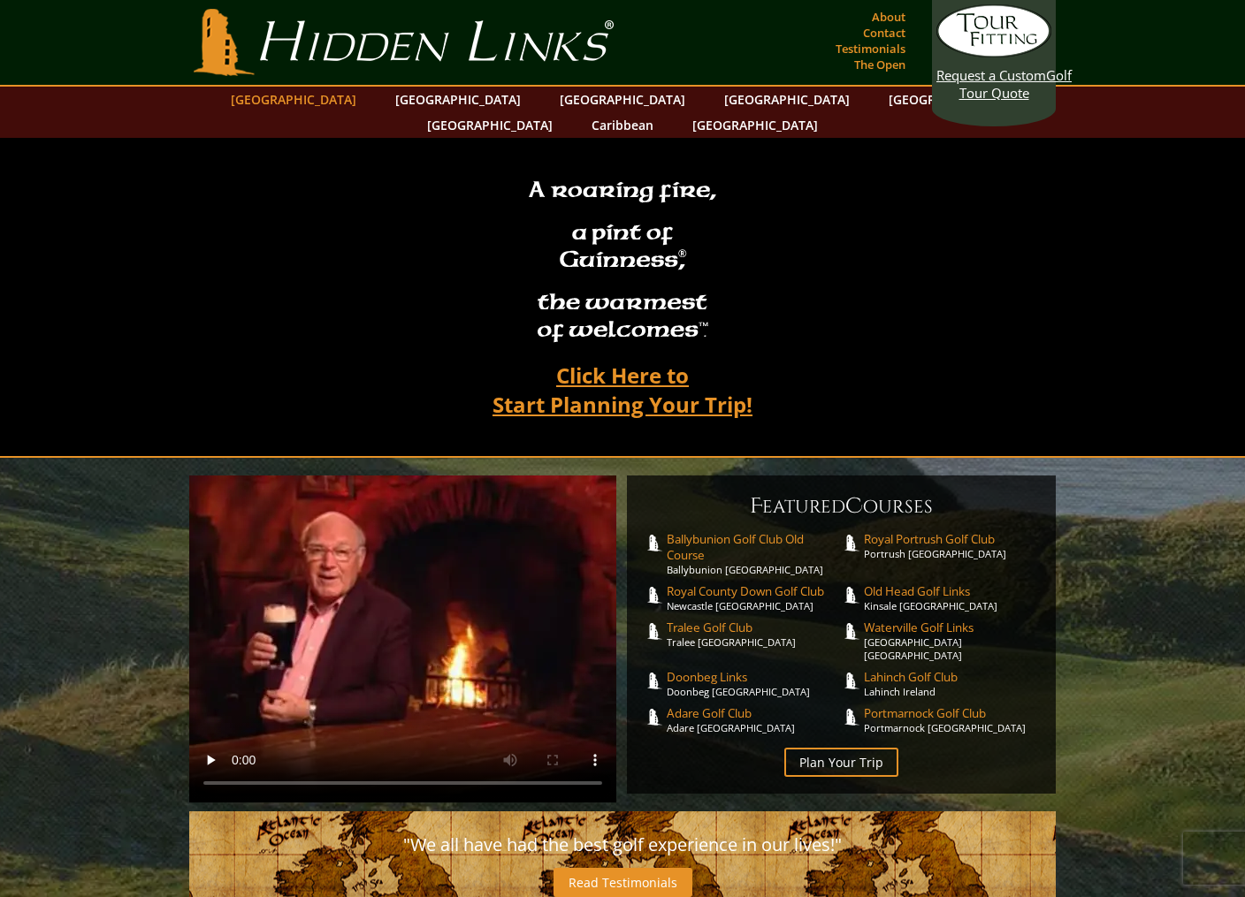
click at [346, 105] on link "[GEOGRAPHIC_DATA]" at bounding box center [293, 100] width 143 height 26
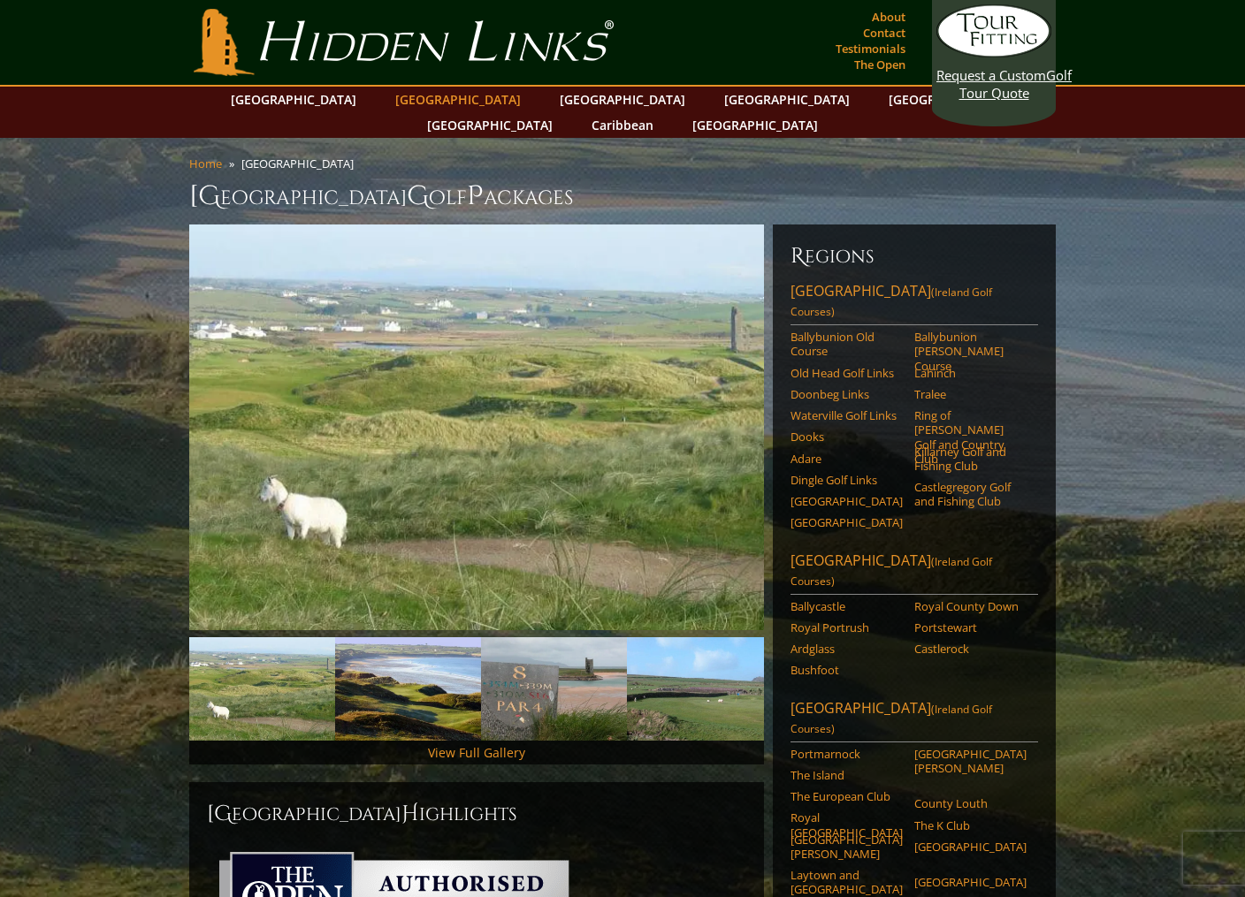
click at [432, 103] on link "[GEOGRAPHIC_DATA]" at bounding box center [457, 100] width 143 height 26
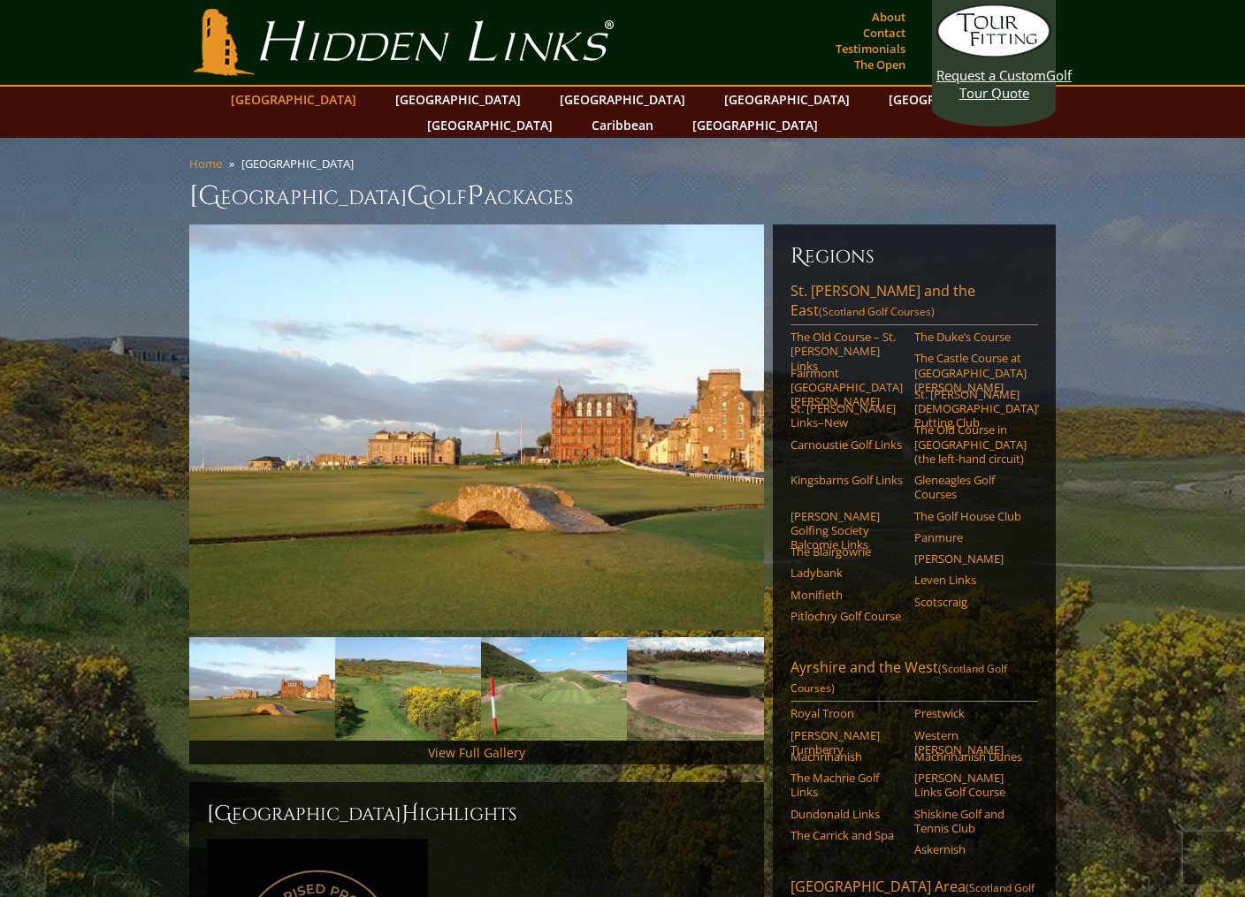
click at [341, 102] on link "[GEOGRAPHIC_DATA]" at bounding box center [293, 100] width 143 height 26
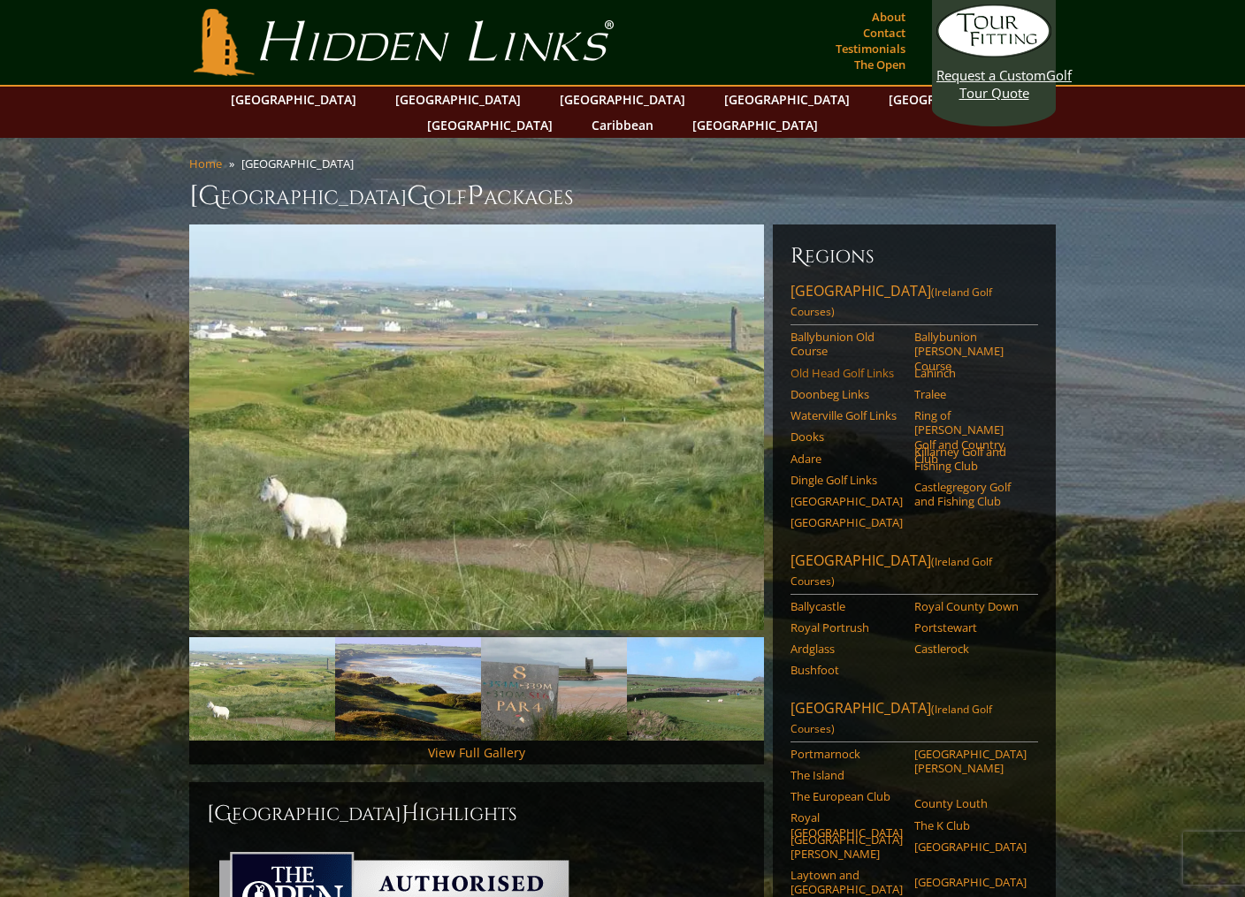
click at [828, 366] on link "Old Head Golf Links" at bounding box center [846, 373] width 112 height 14
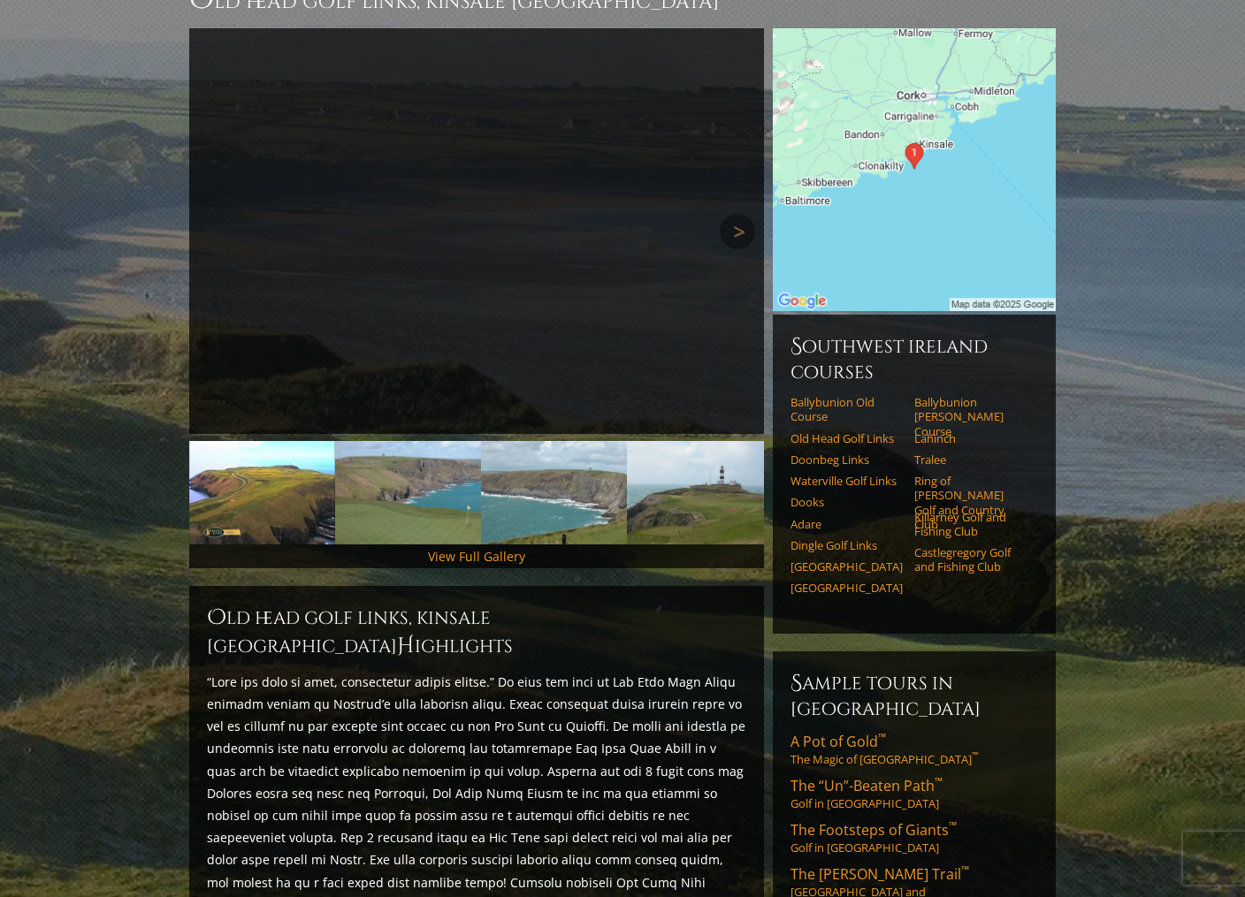
scroll to position [192, 0]
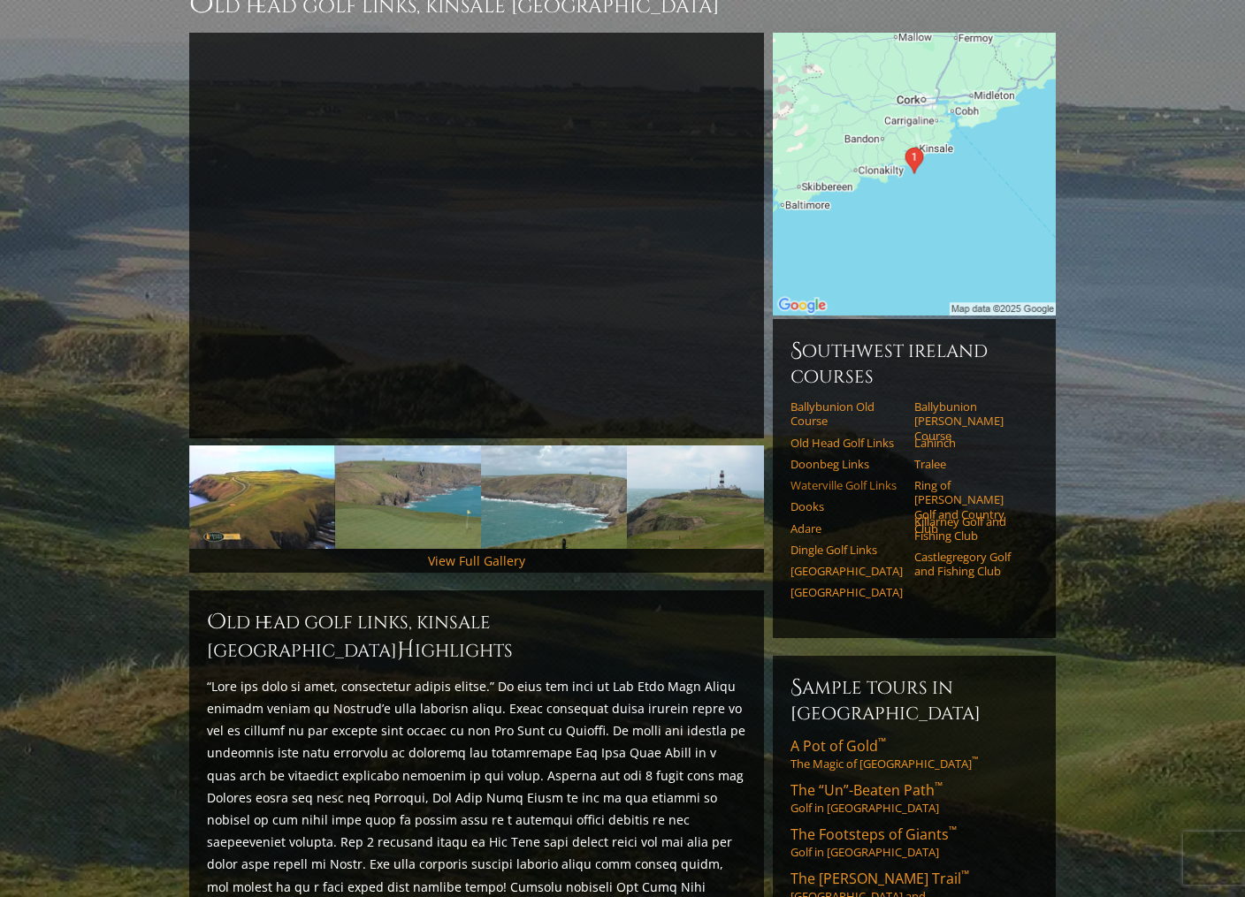
click at [834, 478] on link "Waterville Golf Links" at bounding box center [846, 485] width 112 height 14
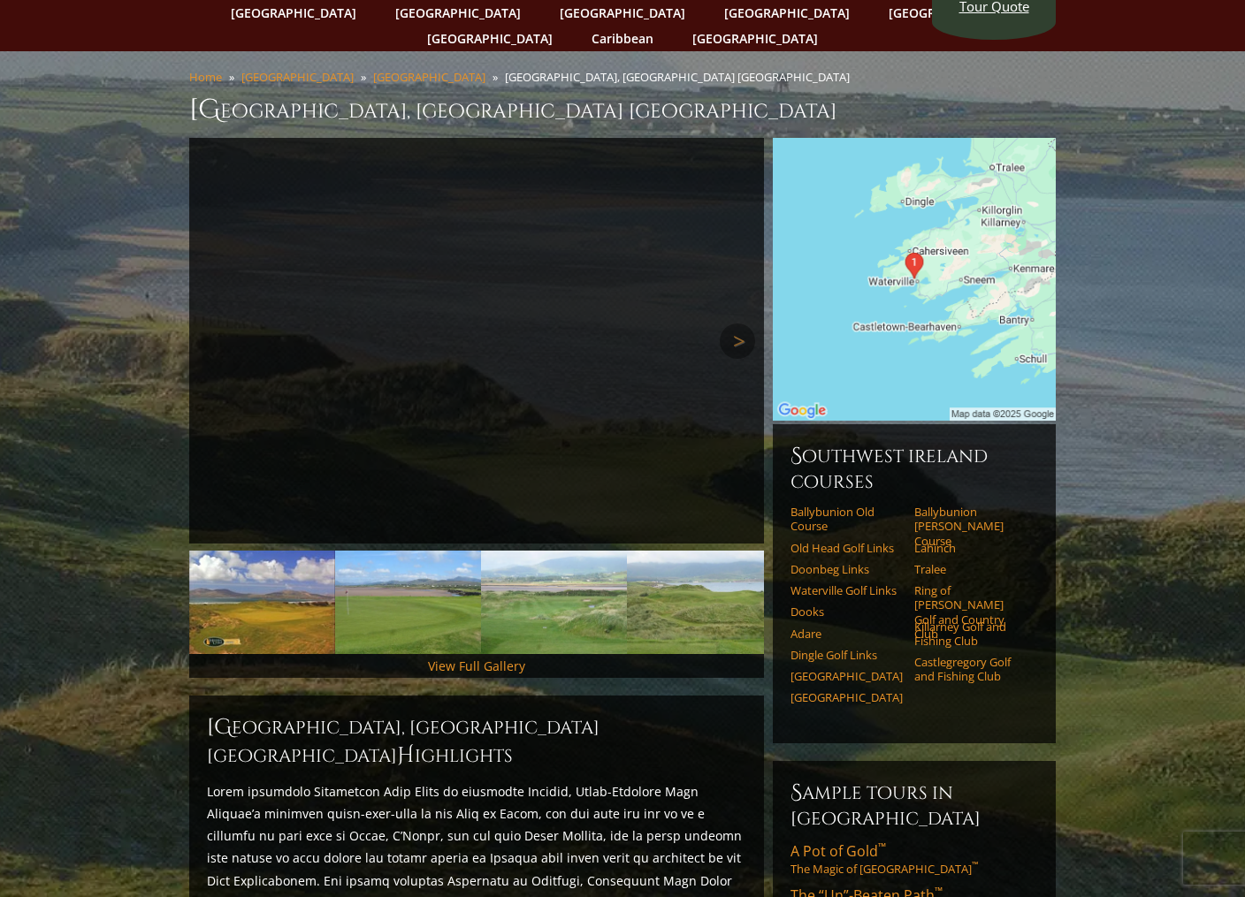
scroll to position [84, 0]
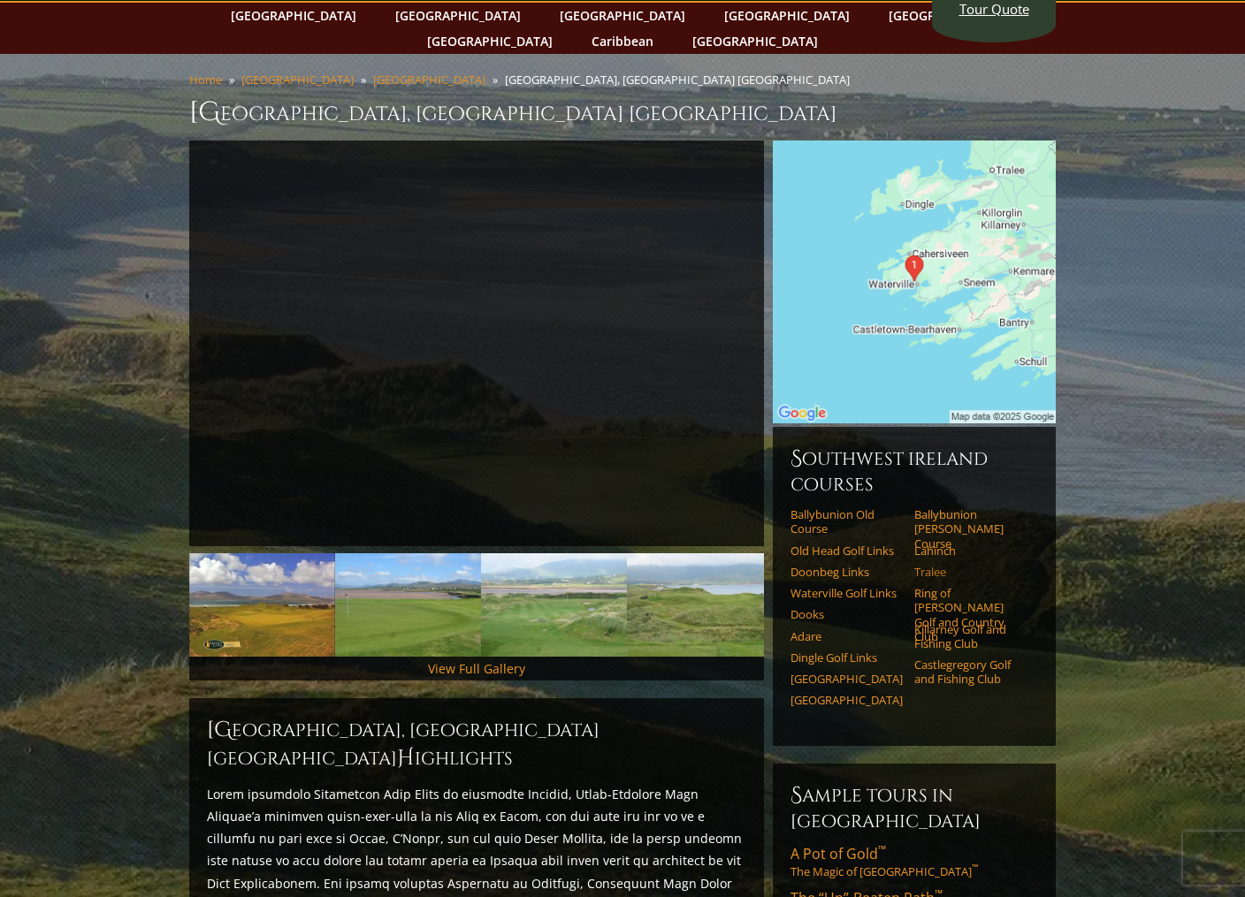
click at [928, 565] on link "Tralee" at bounding box center [970, 572] width 112 height 14
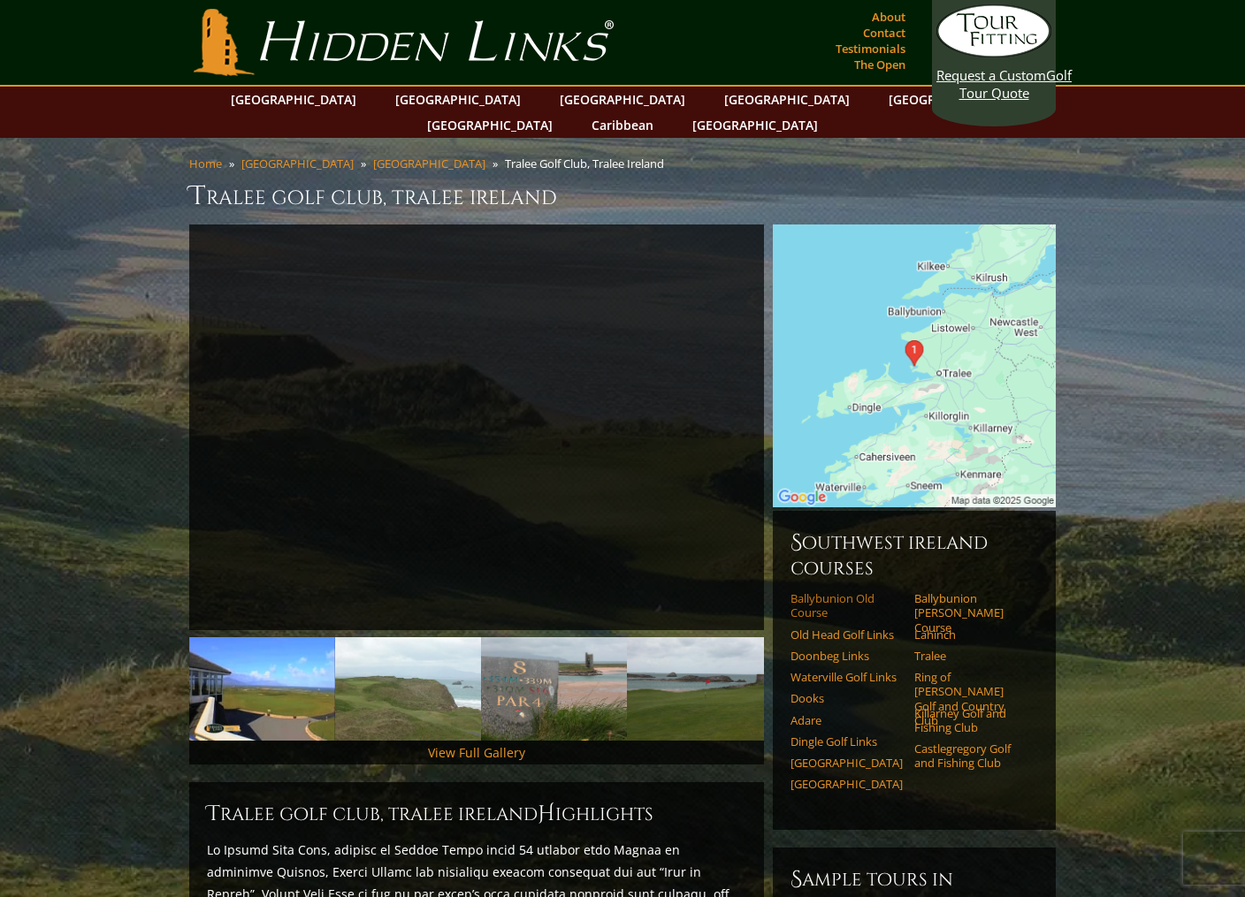
click at [814, 592] on link "Ballybunion Old Course" at bounding box center [846, 606] width 112 height 29
